Goal: Transaction & Acquisition: Book appointment/travel/reservation

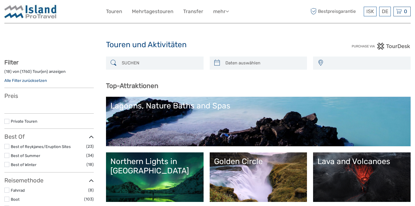
select select
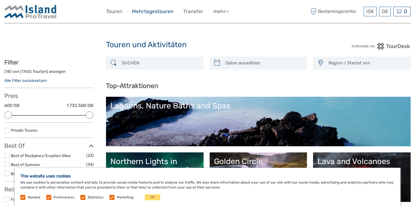
click at [146, 10] on link "Mehrtagestouren" at bounding box center [152, 11] width 41 height 8
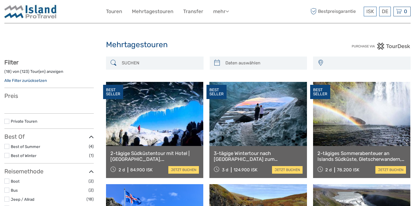
select select
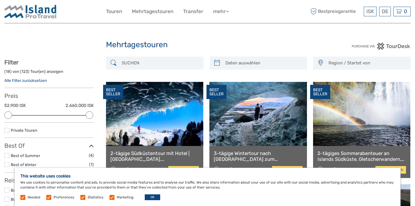
click at [149, 198] on button "OK" at bounding box center [152, 197] width 15 height 6
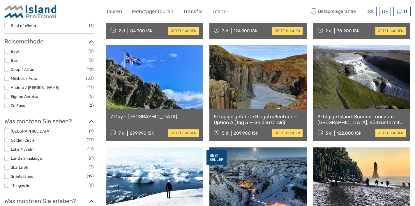
scroll to position [140, 0]
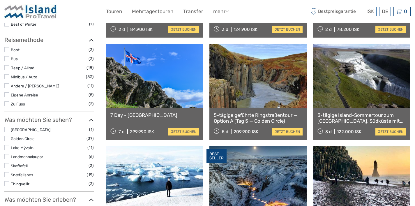
click at [7, 172] on label at bounding box center [6, 174] width 5 height 5
click at [0, 0] on input "checkbox" at bounding box center [0, 0] width 0 height 0
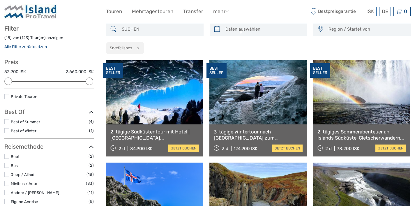
scroll to position [33, 0]
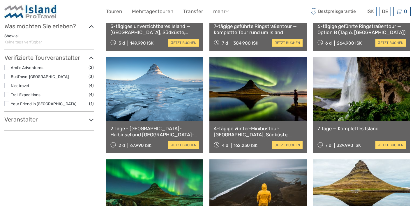
scroll to position [239, 0]
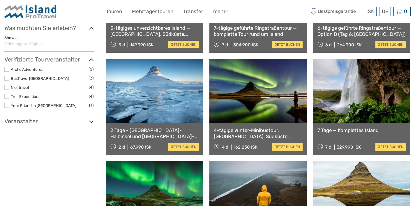
click at [90, 118] on icon at bounding box center [91, 122] width 5 height 8
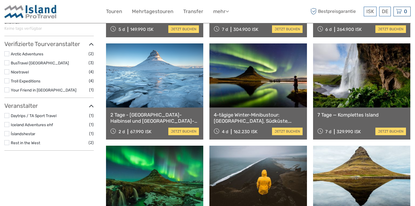
scroll to position [255, 0]
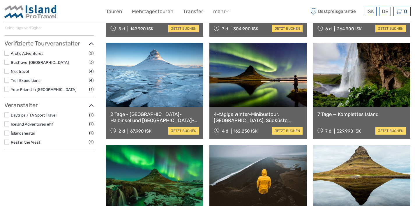
click at [7, 139] on li "Rest in the West (2)" at bounding box center [48, 142] width 89 height 7
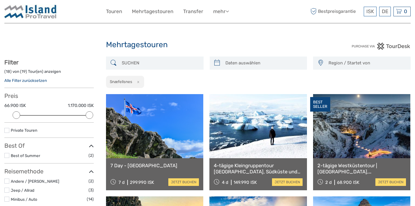
scroll to position [0, 0]
